Goal: Task Accomplishment & Management: Use online tool/utility

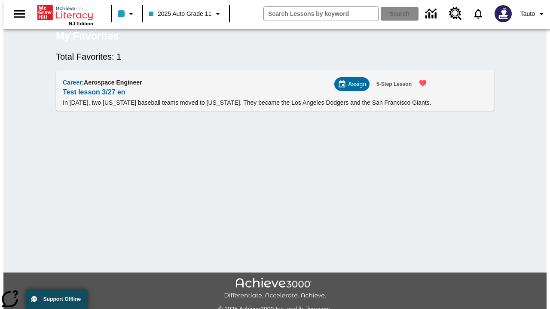
click at [355, 89] on span "Assign" at bounding box center [357, 84] width 18 height 9
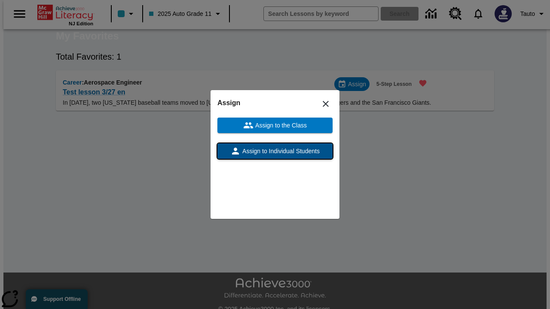
click at [275, 151] on span "Assign to Individual Students" at bounding box center [280, 151] width 79 height 9
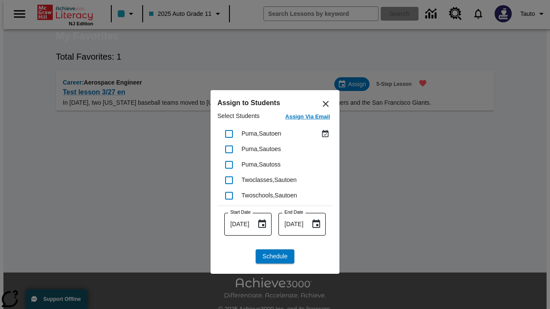
click at [229, 134] on input "checkbox" at bounding box center [229, 134] width 18 height 18
checkbox input "true"
click at [275, 257] on span "Schedule" at bounding box center [275, 256] width 25 height 9
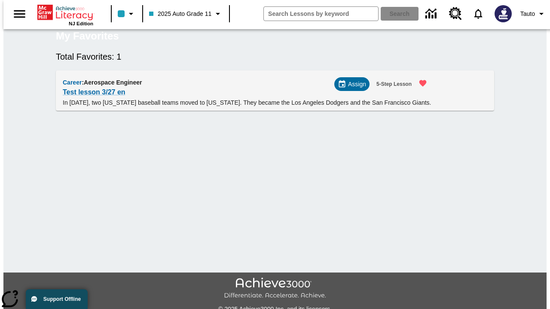
click at [355, 89] on span "Assign" at bounding box center [357, 84] width 18 height 9
